Goal: Communication & Community: Answer question/provide support

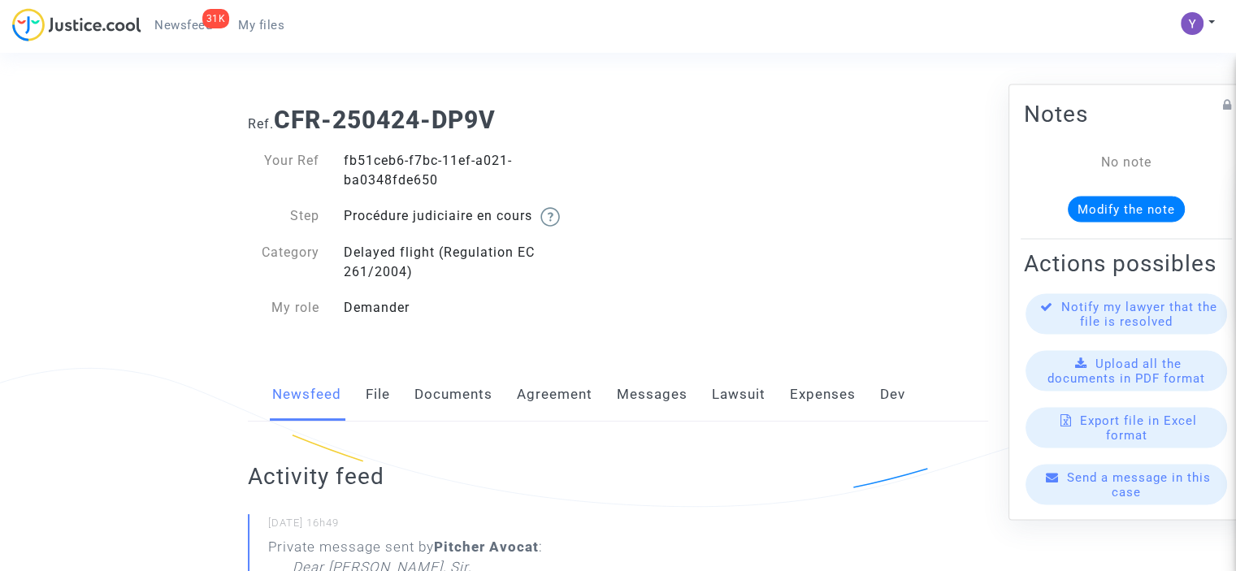
click at [1141, 505] on div "Send a message in this case" at bounding box center [1127, 484] width 202 height 41
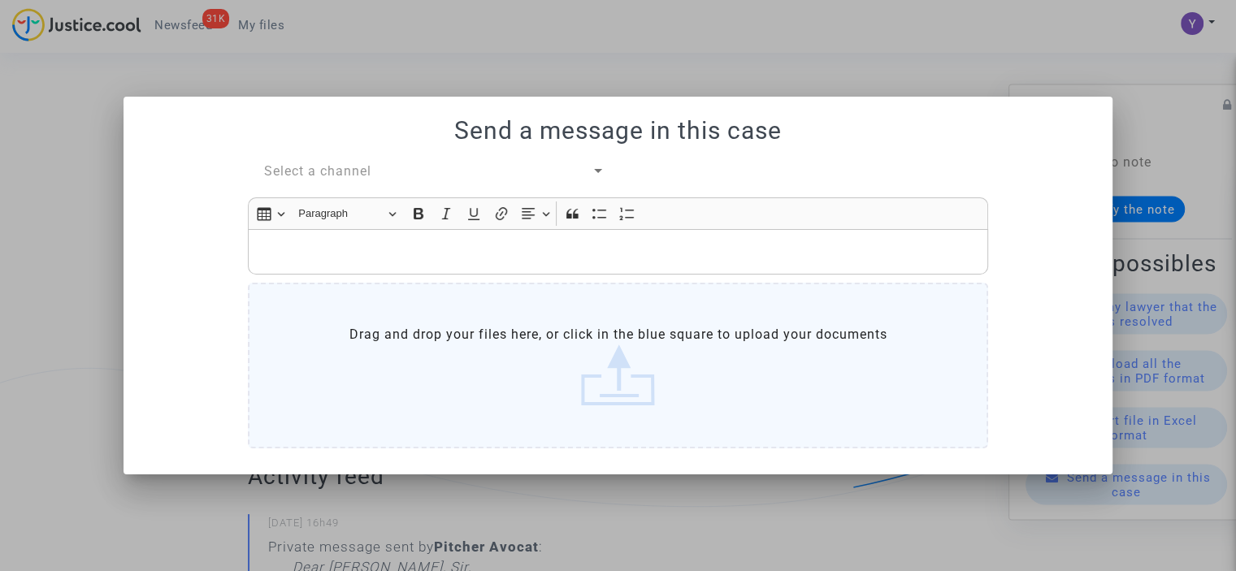
click at [328, 167] on span "Select a channel" at bounding box center [317, 170] width 107 height 15
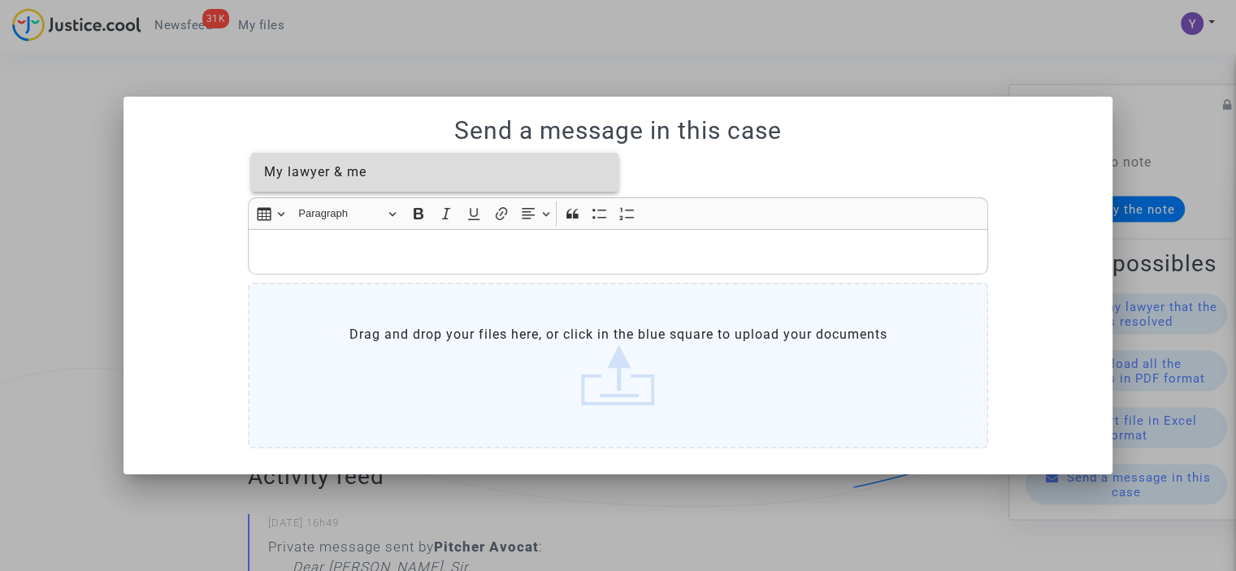
click at [319, 176] on span "My lawyer & me" at bounding box center [315, 171] width 102 height 15
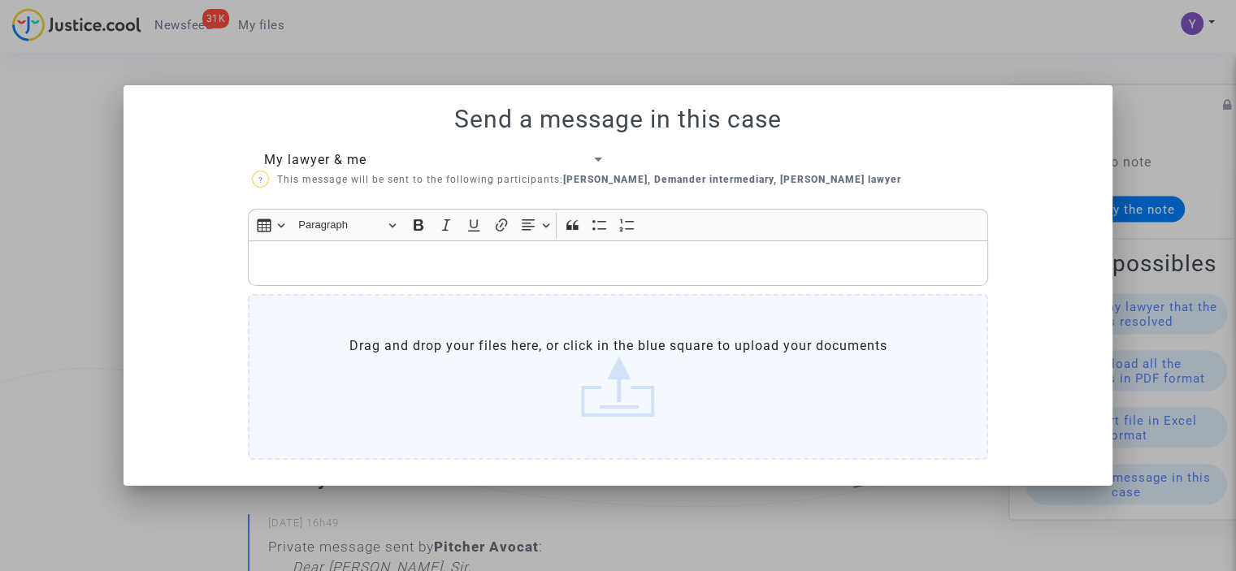
click at [332, 243] on div "Rich Text Editor, main" at bounding box center [618, 264] width 740 height 46
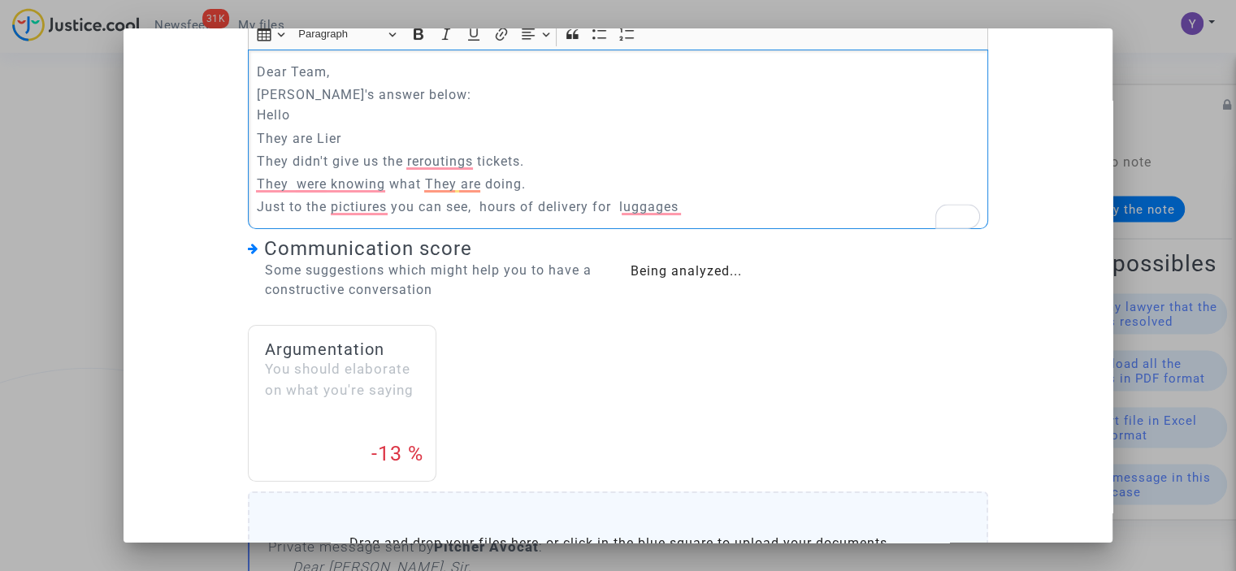
scroll to position [147, 0]
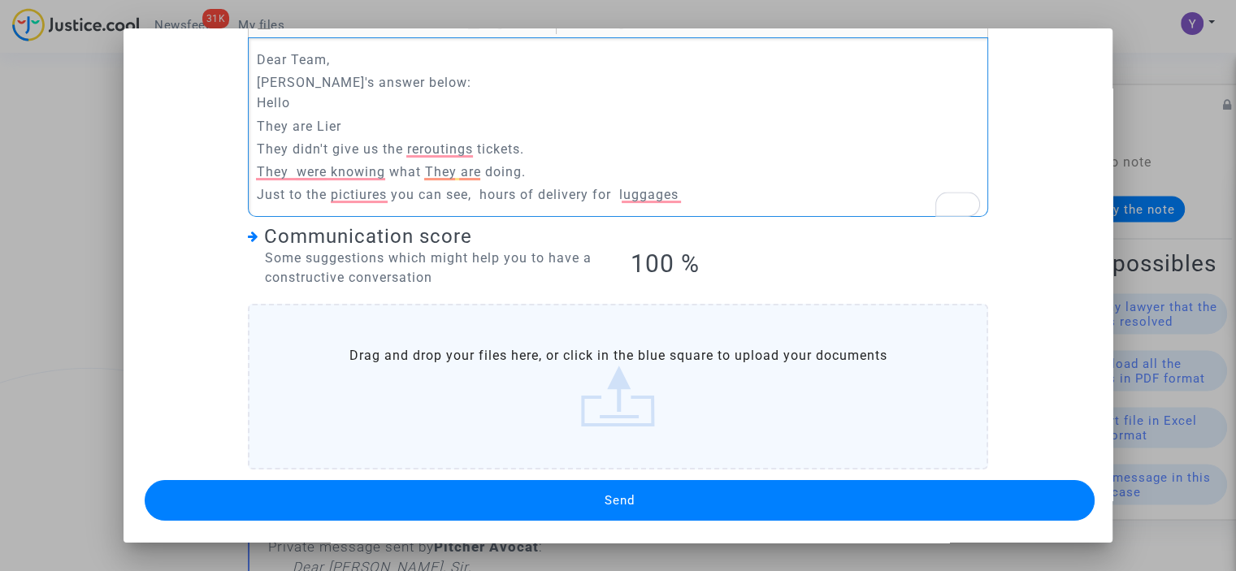
click at [572, 500] on button "Send" at bounding box center [620, 500] width 950 height 41
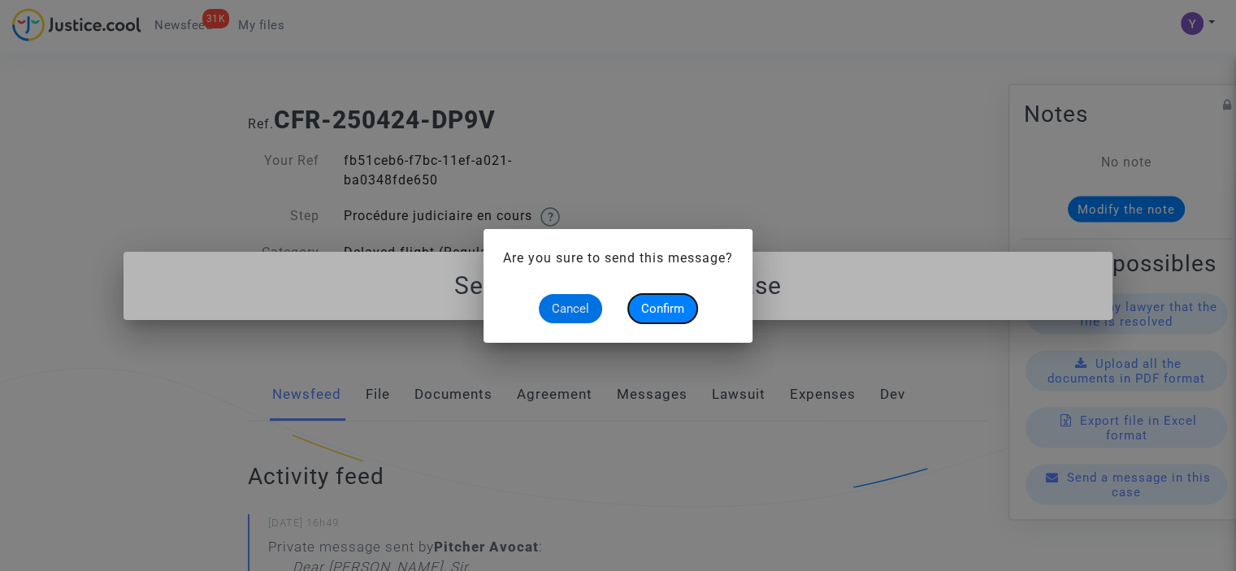
click at [657, 305] on span "Confirm" at bounding box center [662, 308] width 43 height 15
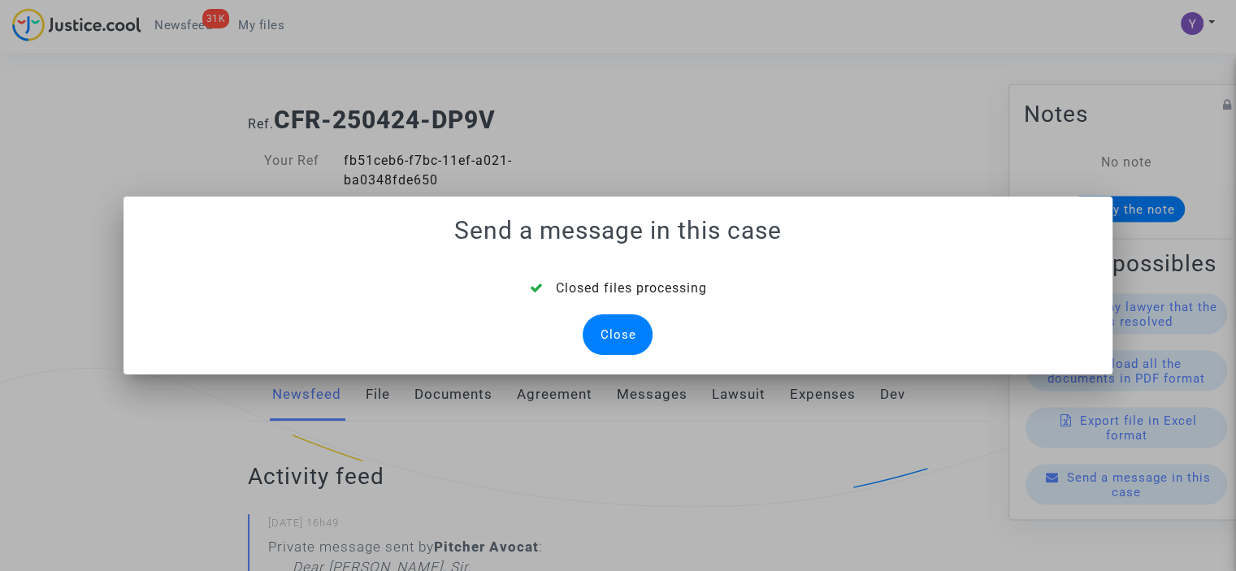
drag, startPoint x: 611, startPoint y: 335, endPoint x: 348, endPoint y: 28, distance: 404.0
click at [610, 332] on div "Close" at bounding box center [618, 334] width 70 height 41
